Goal: Transaction & Acquisition: Book appointment/travel/reservation

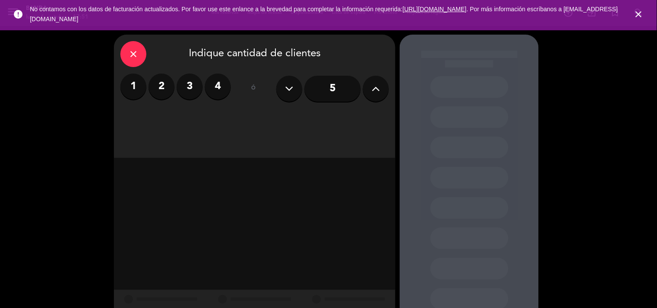
click at [162, 88] on label "2" at bounding box center [162, 87] width 26 height 26
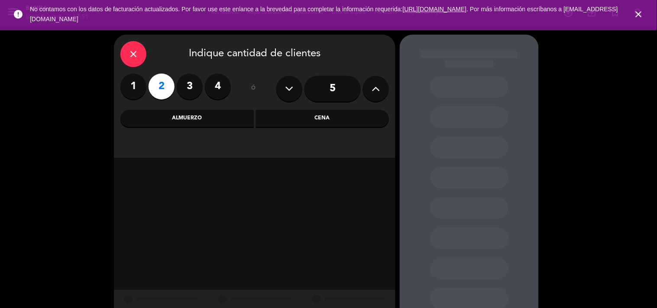
click at [318, 114] on div "Cena" at bounding box center [322, 118] width 133 height 17
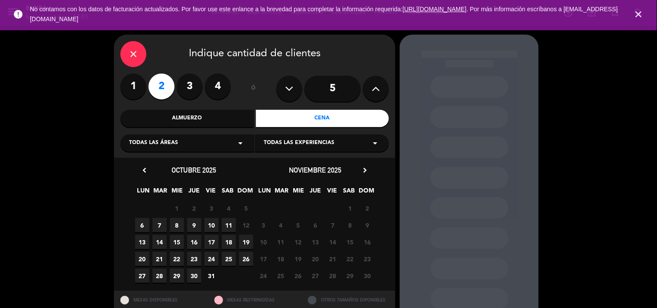
click at [193, 227] on span "9" at bounding box center [194, 225] width 14 height 14
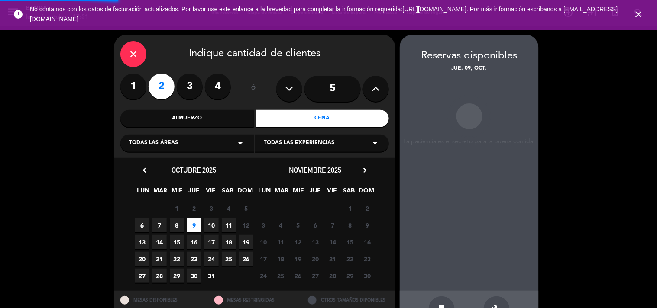
scroll to position [28, 0]
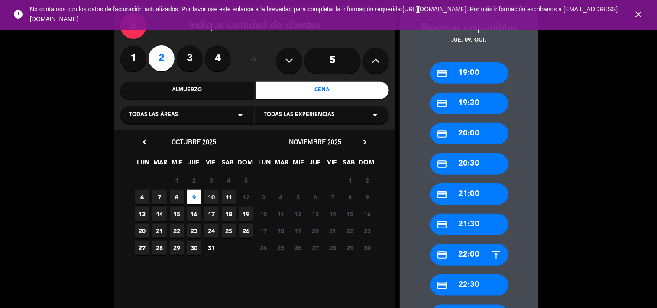
click at [469, 130] on div "credit_card 20:00" at bounding box center [470, 134] width 78 height 22
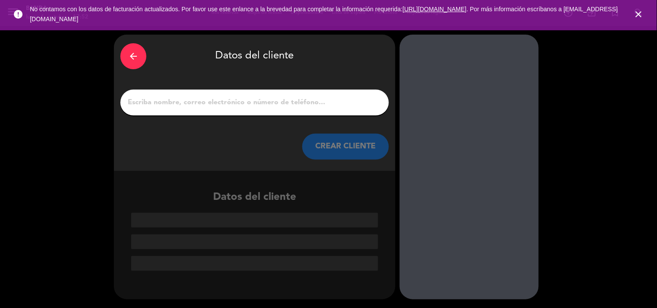
scroll to position [0, 0]
paste input "[PERSON_NAME]"
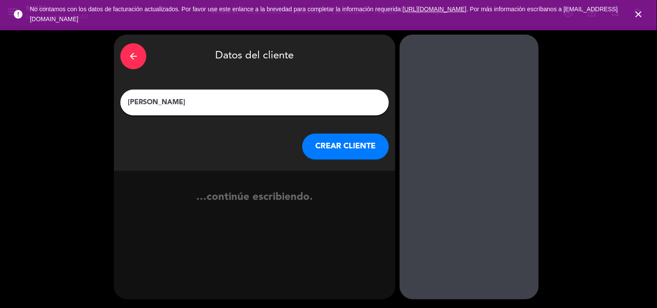
type input "[PERSON_NAME]"
click at [348, 148] on button "CREAR CLIENTE" at bounding box center [345, 147] width 87 height 26
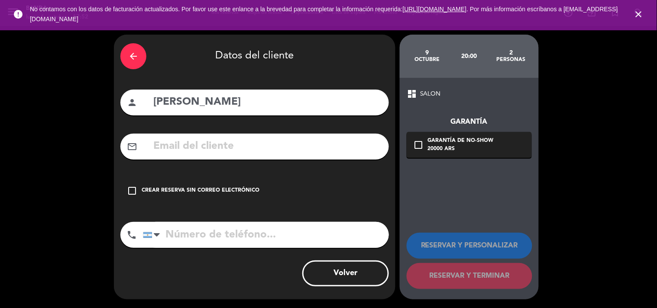
click at [247, 189] on div "Crear reserva sin correo electrónico" at bounding box center [201, 191] width 118 height 9
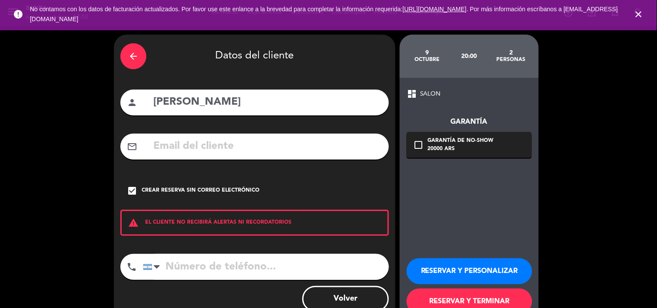
click at [426, 262] on button "RESERVAR Y PERSONALIZAR" at bounding box center [470, 272] width 126 height 26
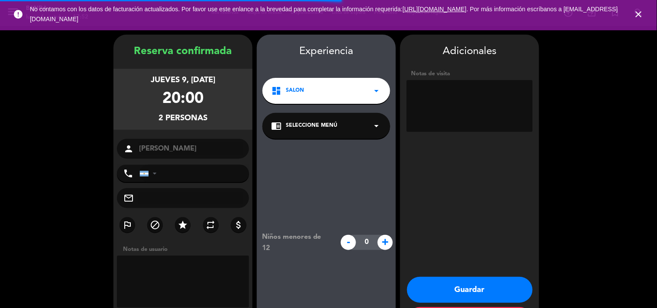
scroll to position [35, 0]
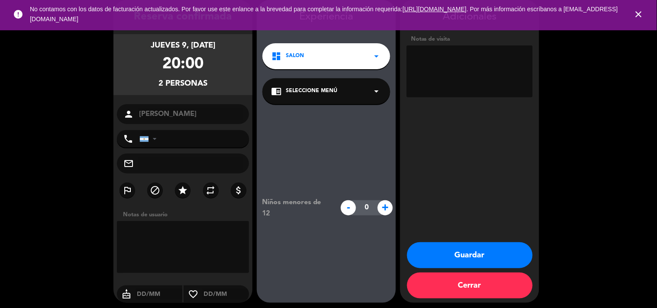
click at [446, 84] on textarea at bounding box center [470, 71] width 126 height 52
paste textarea "73JHFGPT"
type textarea "BIG BOX: 73JHFGPT"
click at [481, 253] on button "Guardar" at bounding box center [470, 256] width 126 height 26
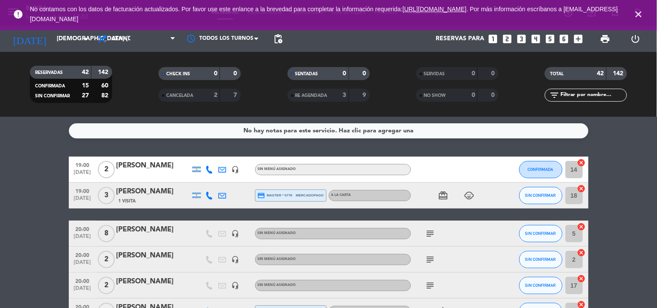
click at [639, 16] on icon "close" at bounding box center [639, 14] width 10 height 10
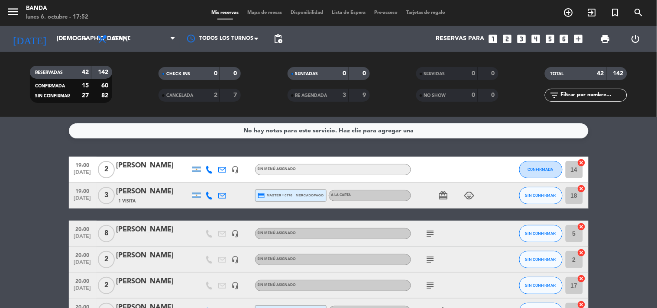
click at [507, 43] on icon "looks_two" at bounding box center [507, 38] width 11 height 11
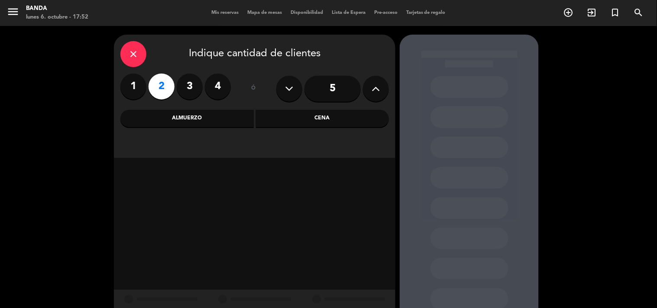
click at [282, 115] on div "Cena" at bounding box center [322, 118] width 133 height 17
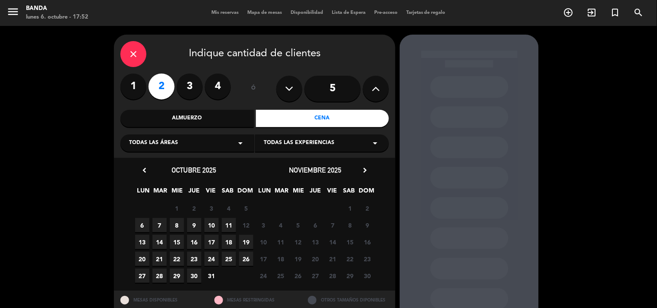
click at [194, 228] on span "9" at bounding box center [194, 225] width 14 height 14
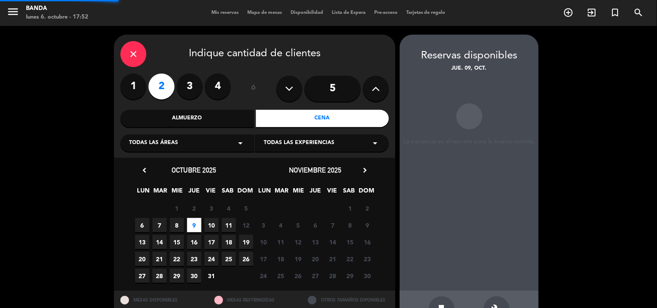
scroll to position [28, 0]
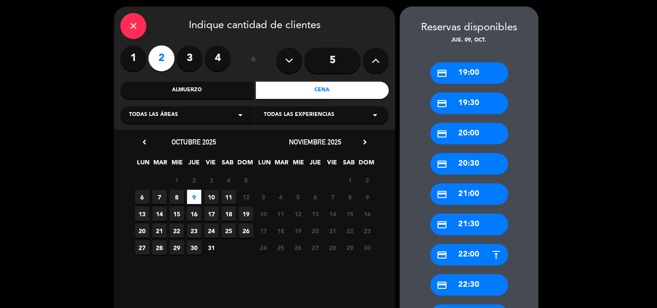
click at [473, 163] on div "credit_card 20:30" at bounding box center [470, 164] width 78 height 22
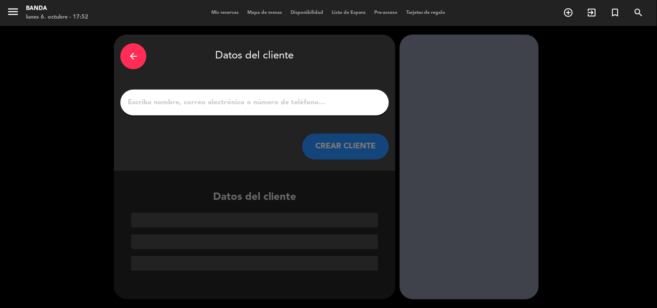
scroll to position [0, 0]
paste input "[PERSON_NAME]"
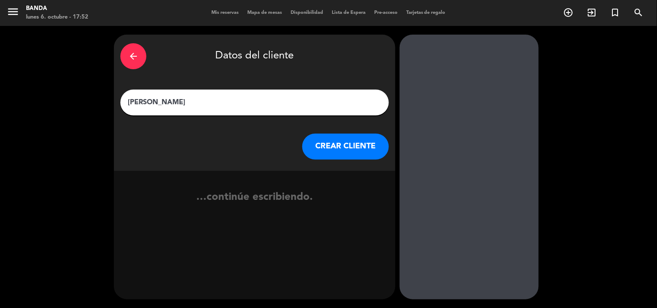
type input "[PERSON_NAME]"
click at [331, 150] on button "CREAR CLIENTE" at bounding box center [345, 147] width 87 height 26
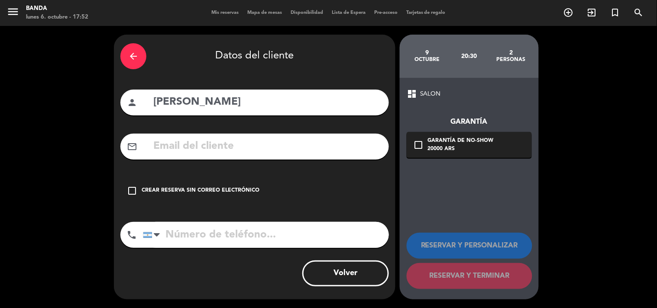
click at [259, 185] on div "check_box_outline_blank Crear reserva sin correo electrónico" at bounding box center [254, 191] width 269 height 26
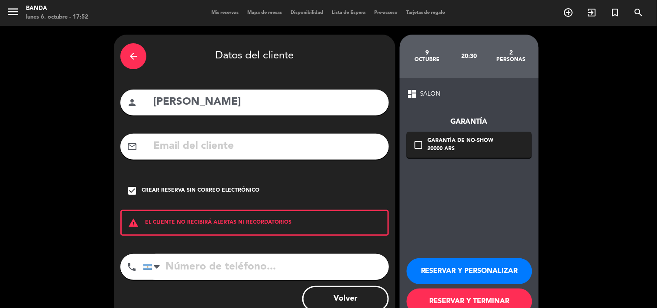
click at [431, 267] on button "RESERVAR Y PERSONALIZAR" at bounding box center [470, 272] width 126 height 26
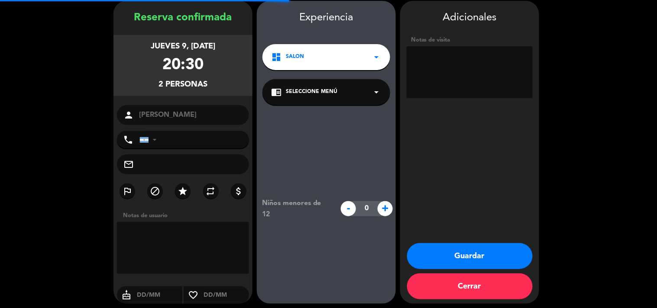
scroll to position [35, 0]
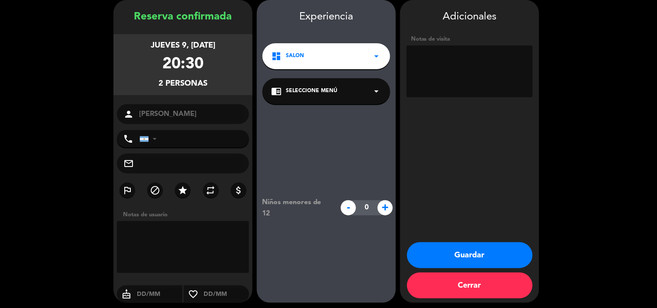
click at [189, 64] on div "20:30" at bounding box center [182, 65] width 41 height 26
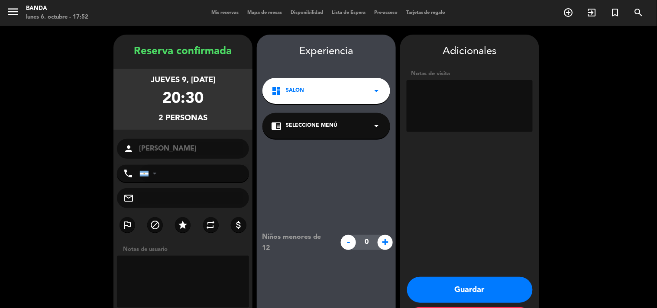
scroll to position [38, 0]
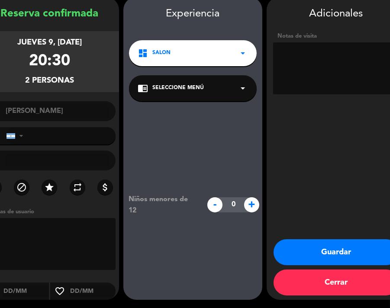
click at [322, 158] on div "Adicionales Notas de visita Guardar Cerrar" at bounding box center [336, 148] width 139 height 303
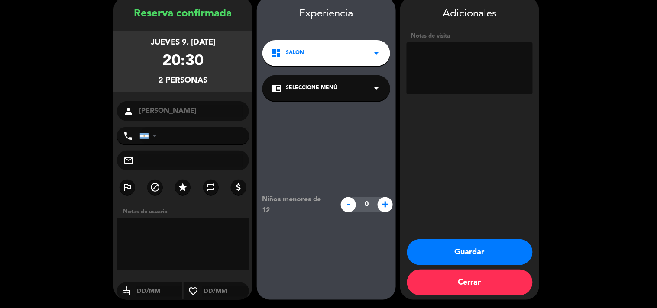
click at [445, 70] on textarea at bounding box center [470, 68] width 126 height 52
